Goal: Information Seeking & Learning: Understand process/instructions

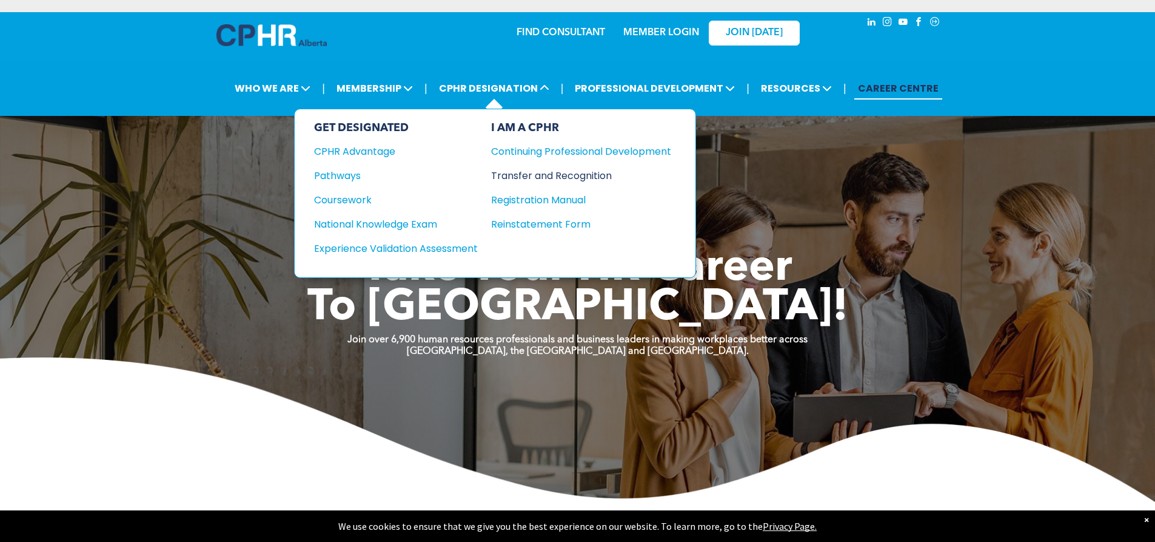
click at [543, 181] on div "Transfer and Recognition" at bounding box center [572, 175] width 162 height 15
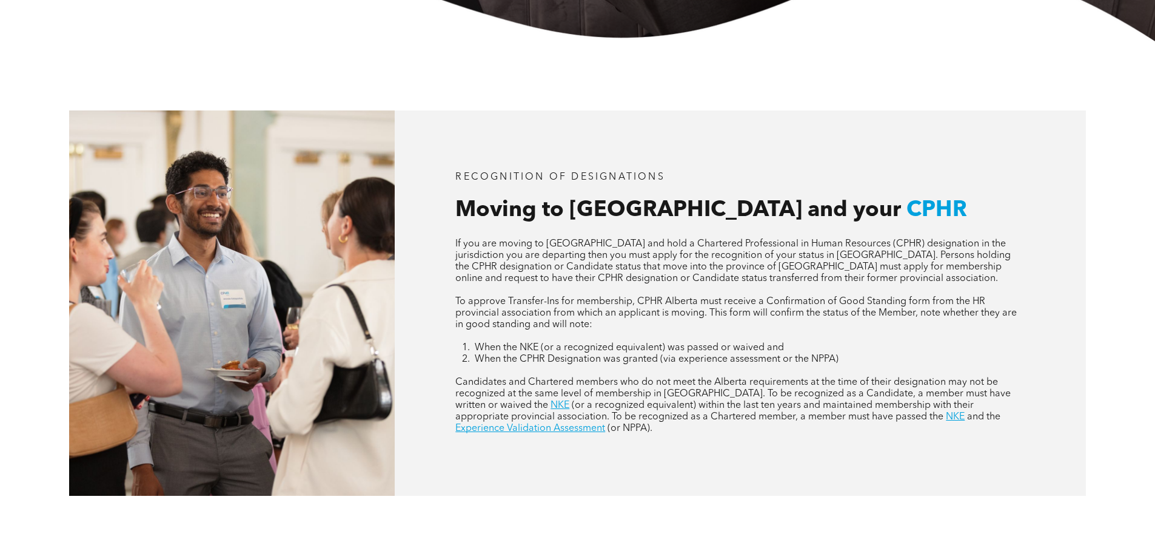
scroll to position [485, 0]
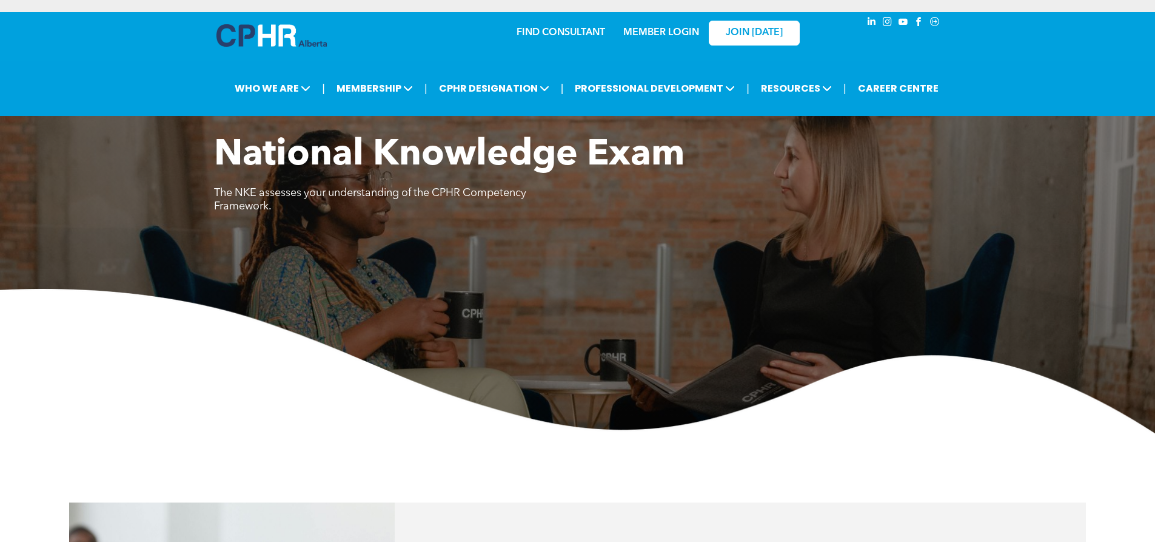
scroll to position [303, 0]
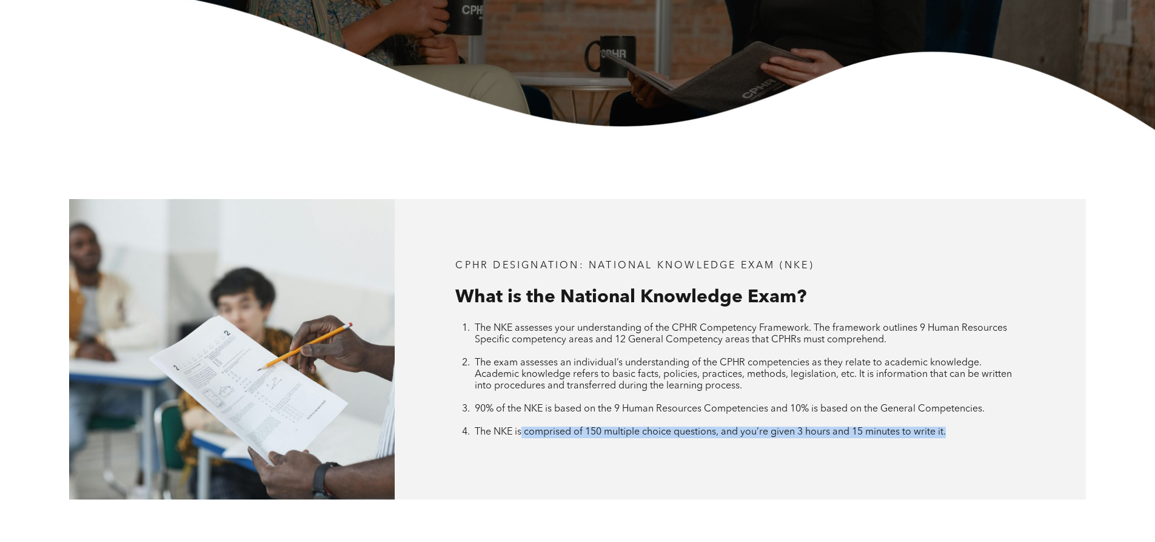
drag, startPoint x: 521, startPoint y: 431, endPoint x: 997, endPoint y: 457, distance: 476.1
click at [997, 457] on div "CPHR DESIGNATION: National Knowledge Exam (NKE) What is the National Knowledge …" at bounding box center [740, 349] width 691 height 300
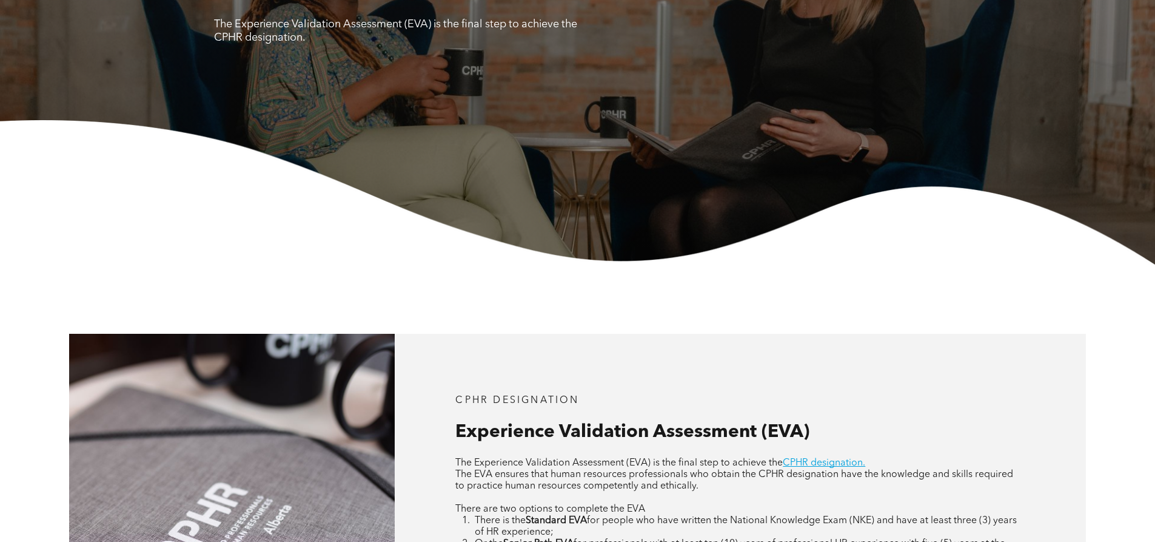
scroll to position [485, 0]
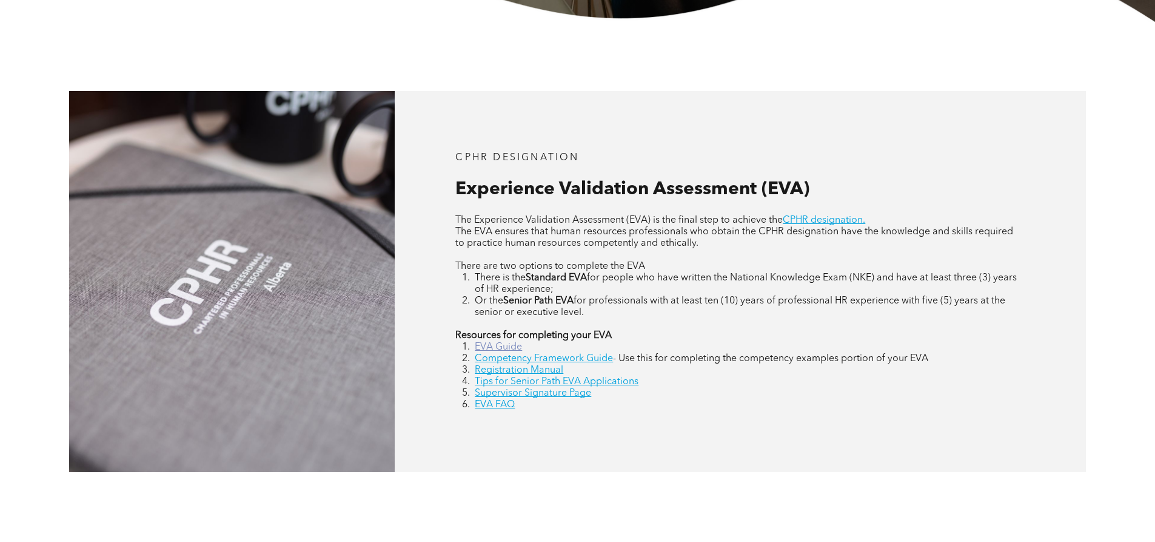
click at [511, 346] on link "EVA Guide" at bounding box center [498, 347] width 47 height 10
